Goal: Find specific page/section: Find specific page/section

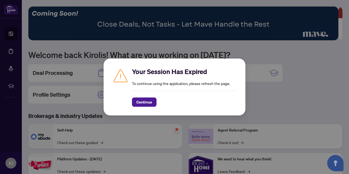
click at [297, 105] on div "Your Session Has Expired To continue using the application, please refresh the …" at bounding box center [174, 87] width 349 height 174
click at [131, 101] on div "Your Session Has Expired To continue using the application, please refresh the …" at bounding box center [174, 87] width 124 height 40
click at [139, 100] on span "Continue" at bounding box center [144, 102] width 16 height 9
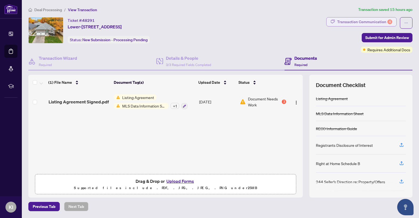
click at [387, 23] on div "4" at bounding box center [389, 21] width 5 height 5
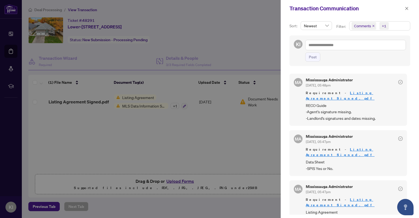
scroll to position [1, 0]
